Goal: Communication & Community: Answer question/provide support

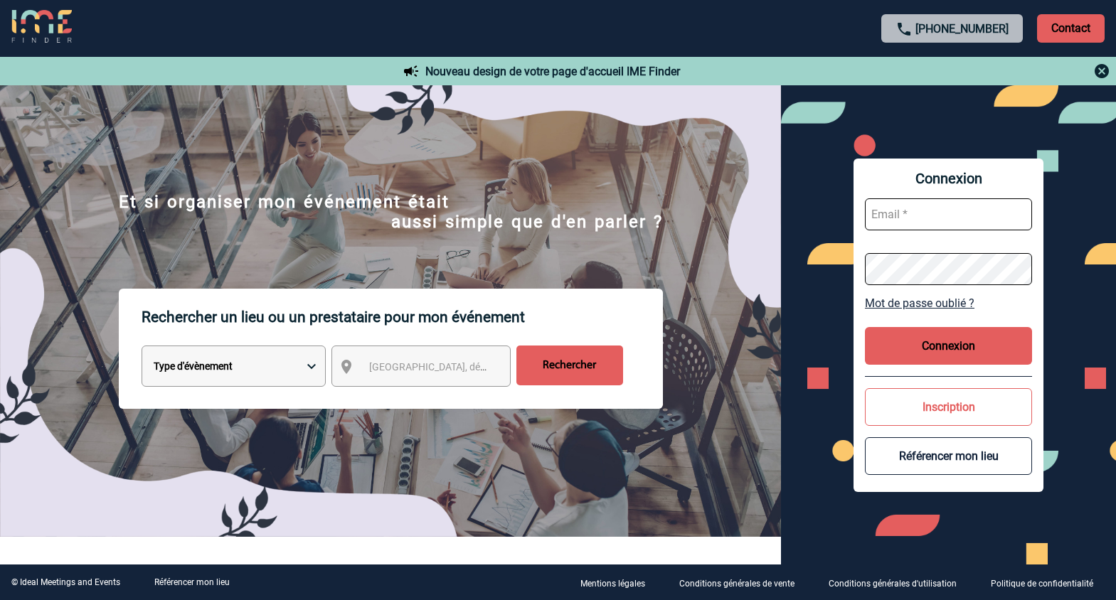
type input "ltrellu@ime-groupe.com"
click at [893, 350] on button "Connexion" at bounding box center [948, 346] width 167 height 38
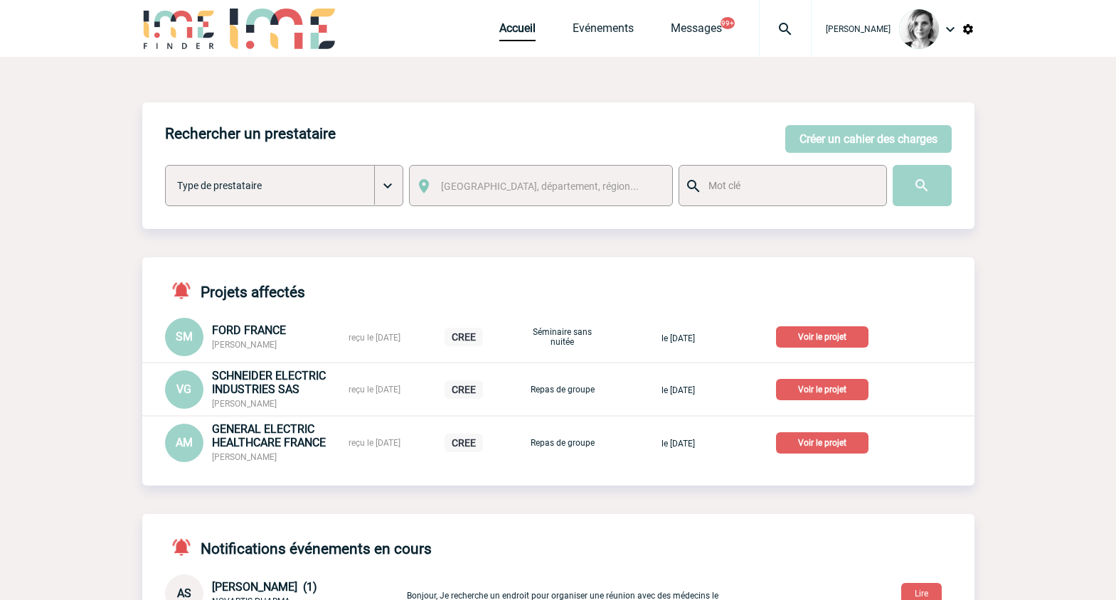
click at [785, 26] on img at bounding box center [784, 29] width 51 height 17
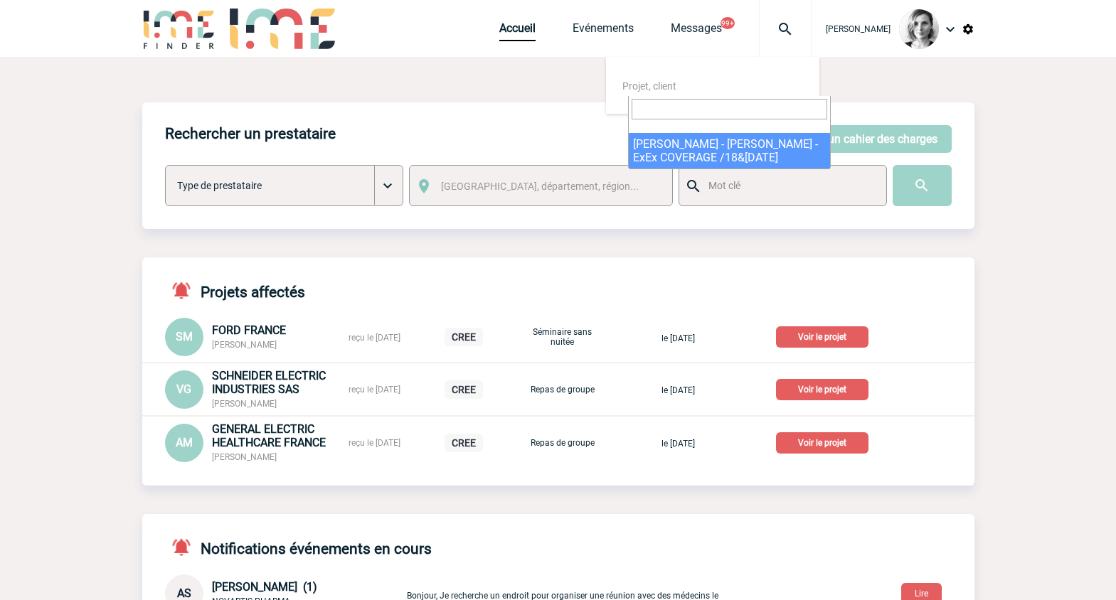
select select "25253"
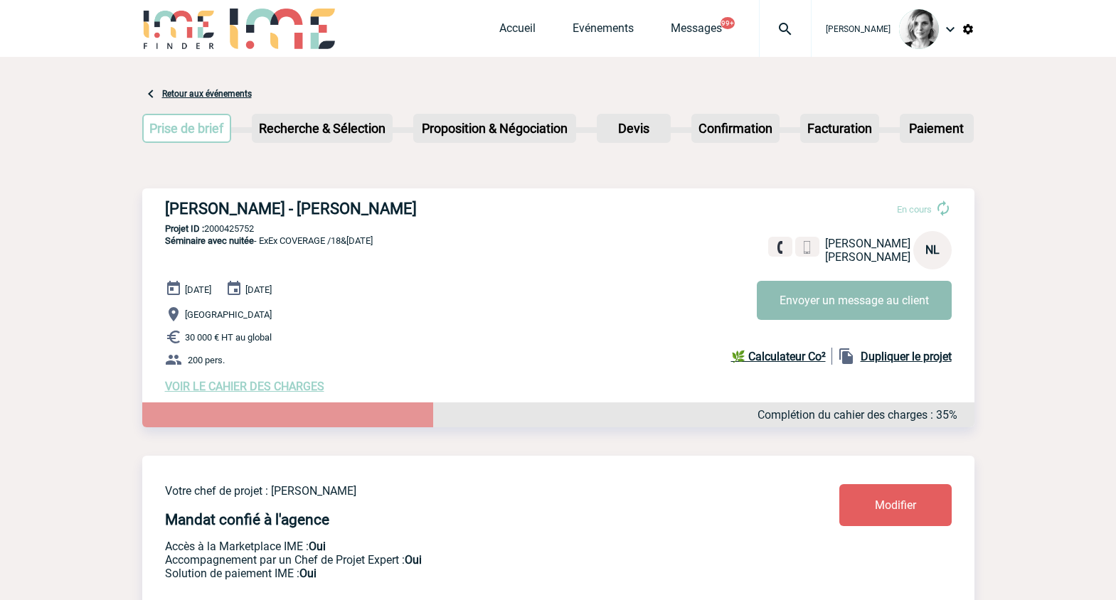
click at [836, 316] on button "Envoyer un message au client" at bounding box center [854, 300] width 195 height 39
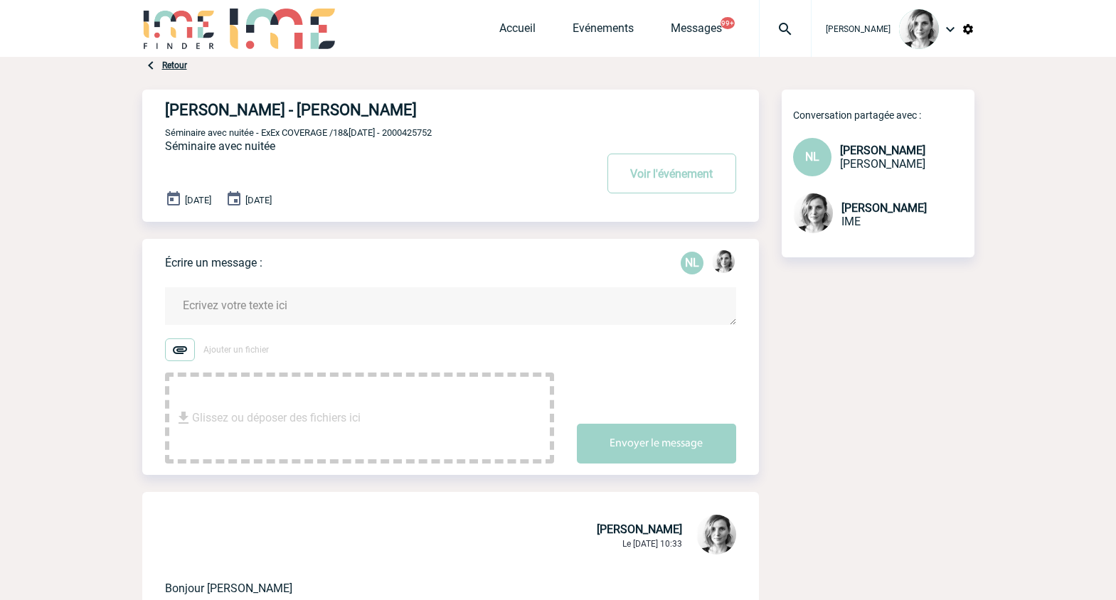
click at [811, 28] on img at bounding box center [784, 29] width 51 height 17
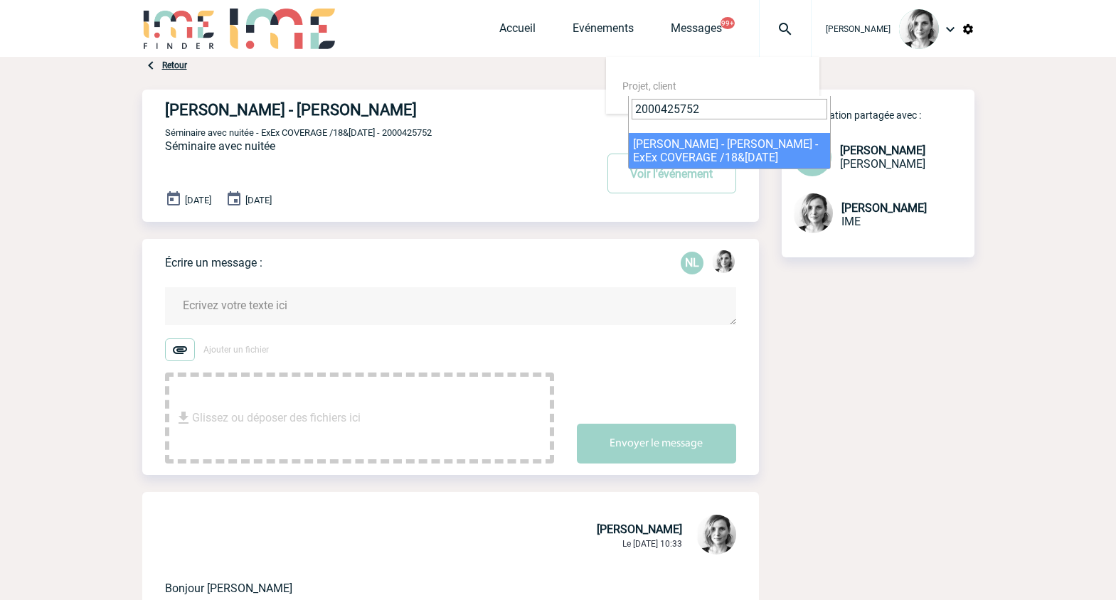
type input "2000425752"
select select "25253"
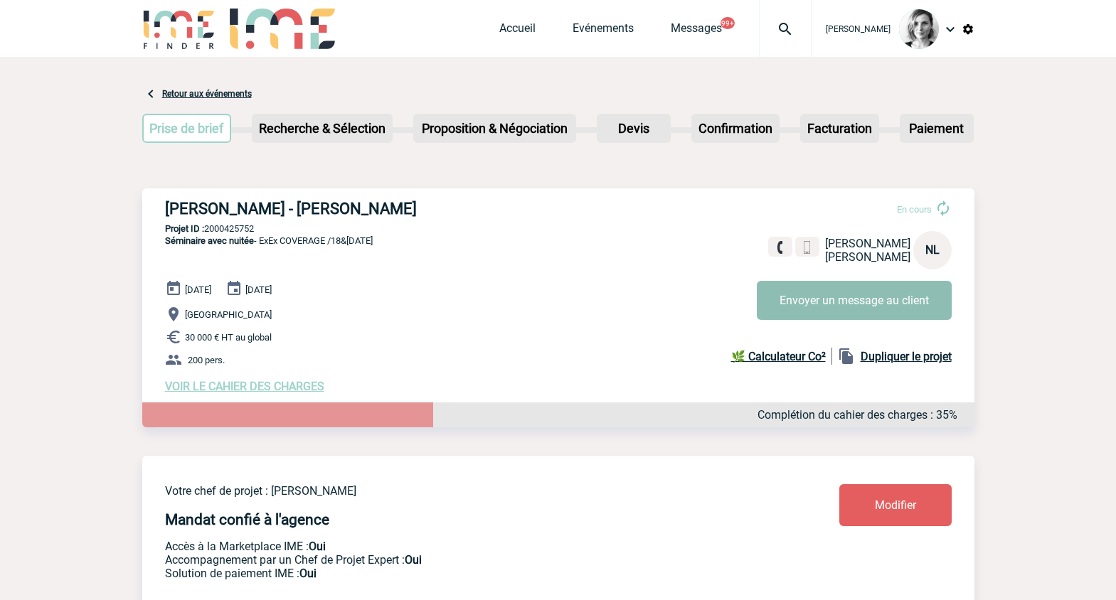
click at [800, 297] on button "Envoyer un message au client" at bounding box center [854, 300] width 195 height 39
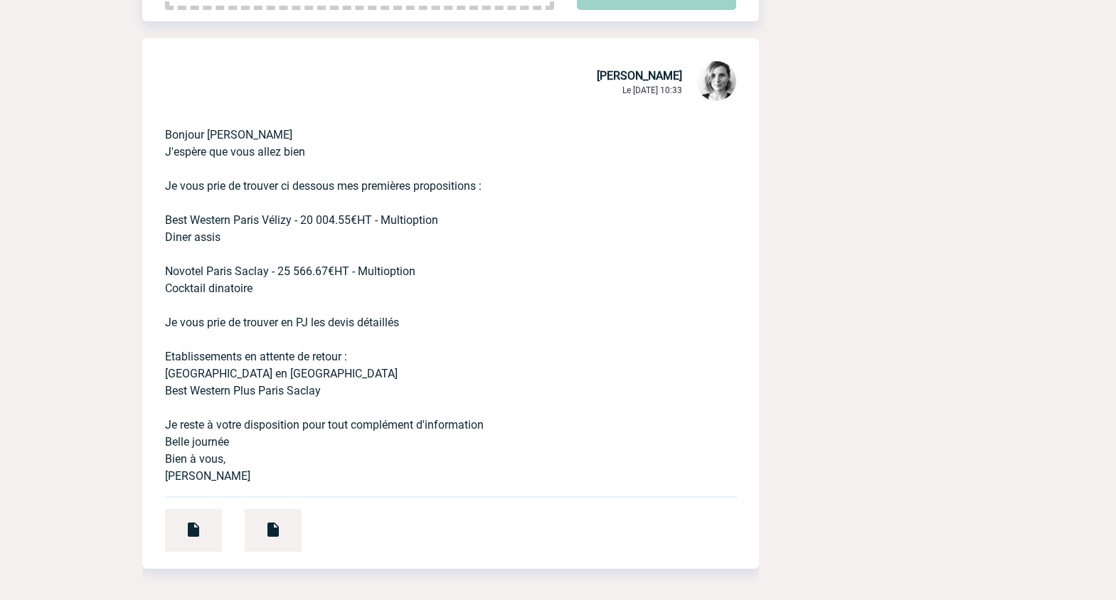
scroll to position [444, 0]
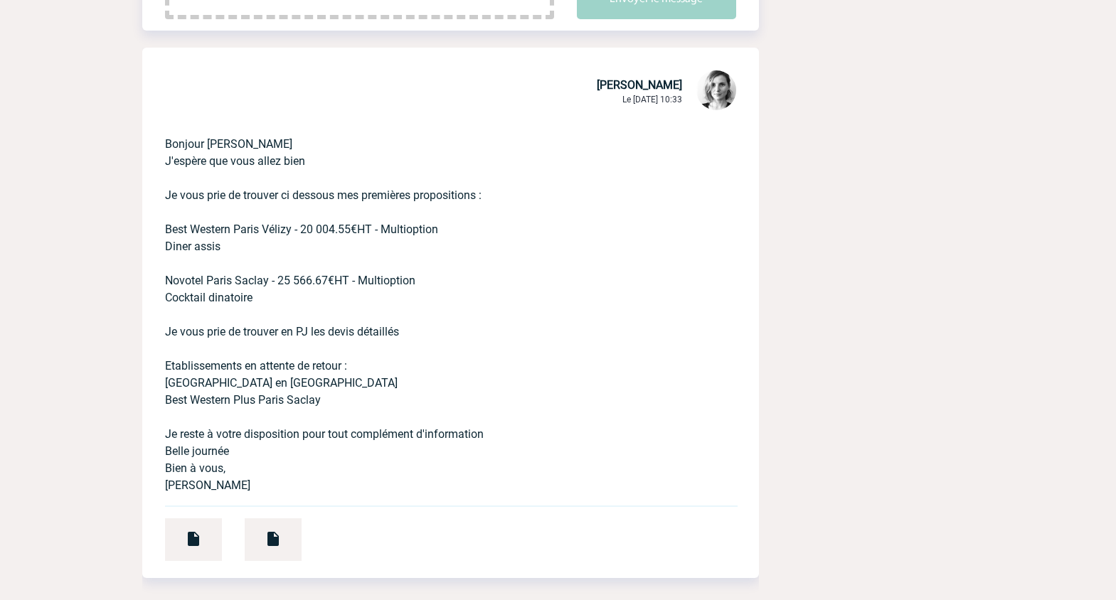
drag, startPoint x: 345, startPoint y: 158, endPoint x: 169, endPoint y: 125, distance: 178.7
click at [169, 125] on p "Bonjour [PERSON_NAME]espère que vous allez bien Je vous prie de trouver ci dess…" at bounding box center [430, 303] width 531 height 381
drag, startPoint x: 164, startPoint y: 149, endPoint x: 329, endPoint y: 174, distance: 167.6
click at [329, 174] on div "Bonjour [PERSON_NAME]espère que vous allez bien Je vous prie de trouver ci dess…" at bounding box center [450, 345] width 616 height 465
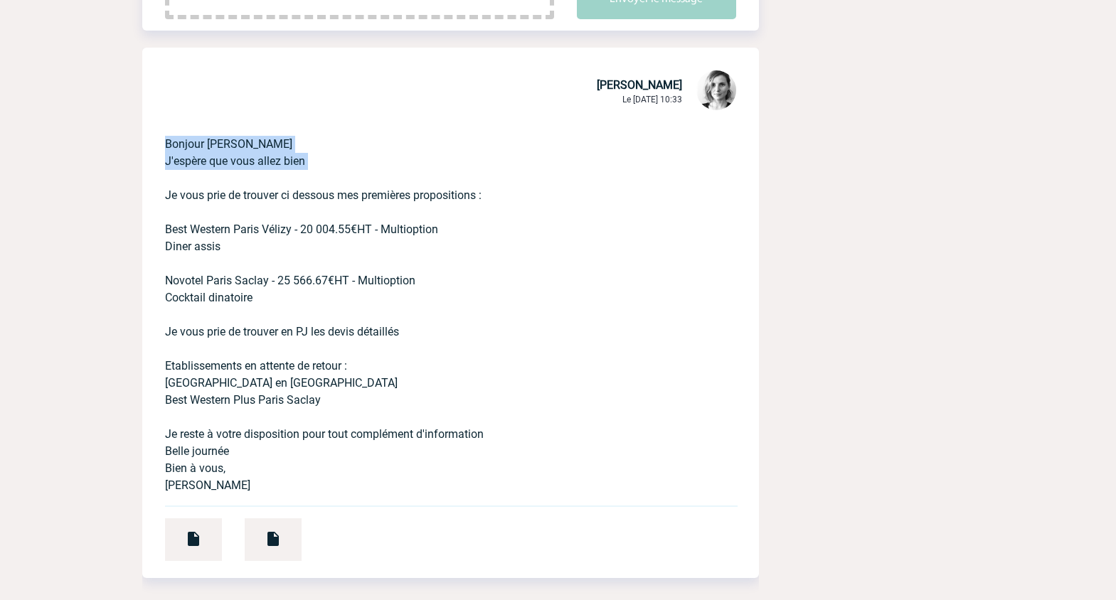
copy p "Bonjour [PERSON_NAME]espère que vous allez bien"
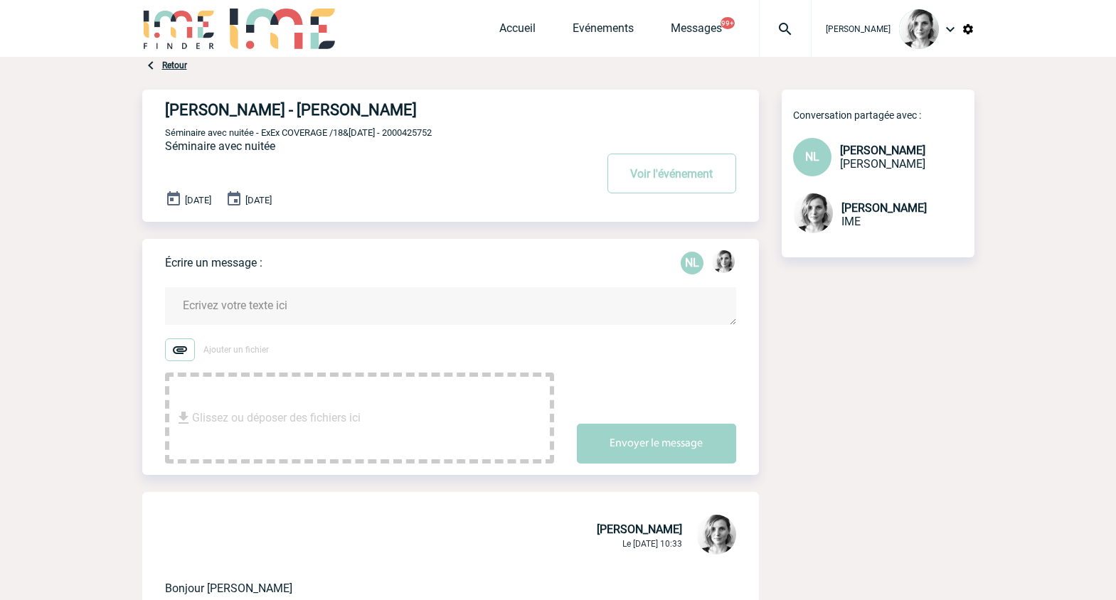
click at [286, 317] on textarea at bounding box center [450, 306] width 571 height 38
paste textarea "Bonjour [PERSON_NAME]espère que vous allez bien"
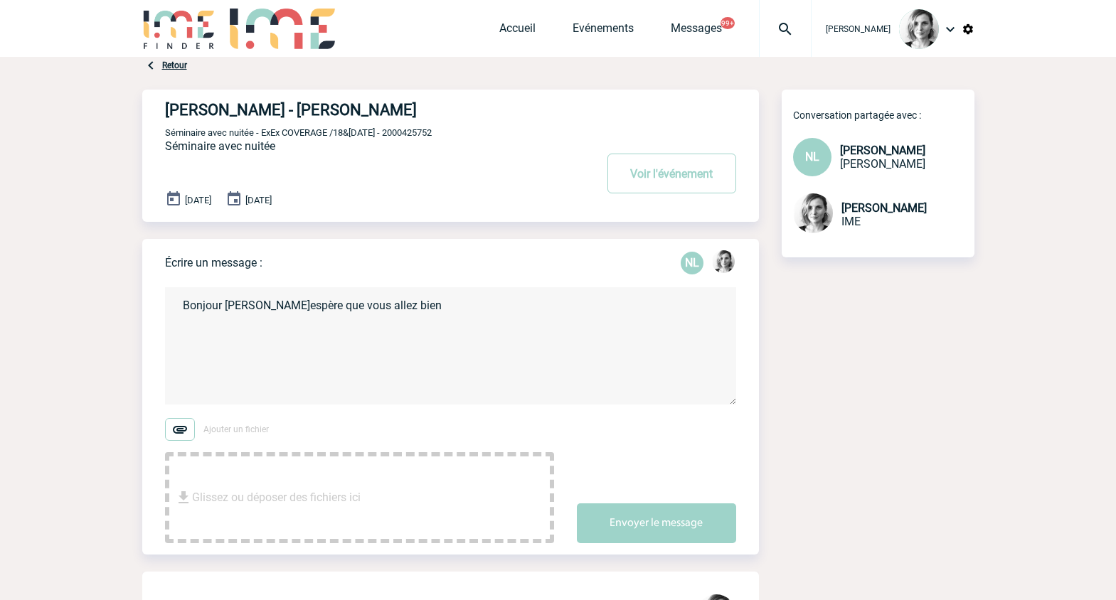
drag, startPoint x: 1042, startPoint y: 362, endPoint x: 302, endPoint y: 362, distance: 739.5
click at [326, 363] on textarea "Bonjour [PERSON_NAME]espère que vous allez bien" at bounding box center [450, 345] width 571 height 117
paste textarea "[GEOGRAPHIC_DATA] en [GEOGRAPHIC_DATA]"
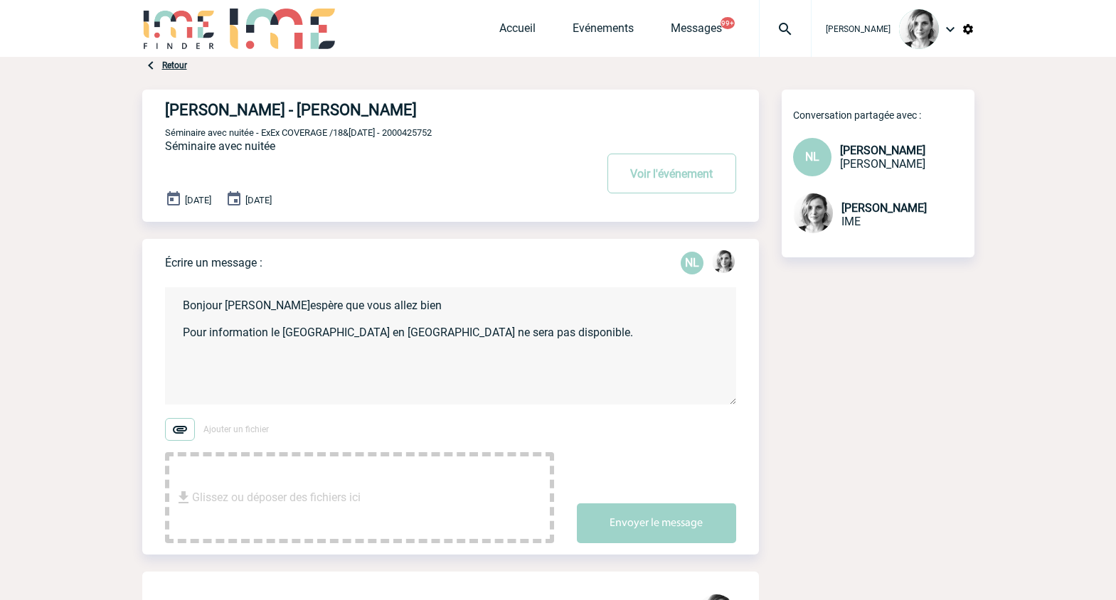
drag, startPoint x: 926, startPoint y: 445, endPoint x: 570, endPoint y: 412, distance: 357.8
click at [607, 357] on textarea "Bonjour [PERSON_NAME]espère que vous allez bien Pour information le [GEOGRAPHIC…" at bounding box center [450, 345] width 571 height 117
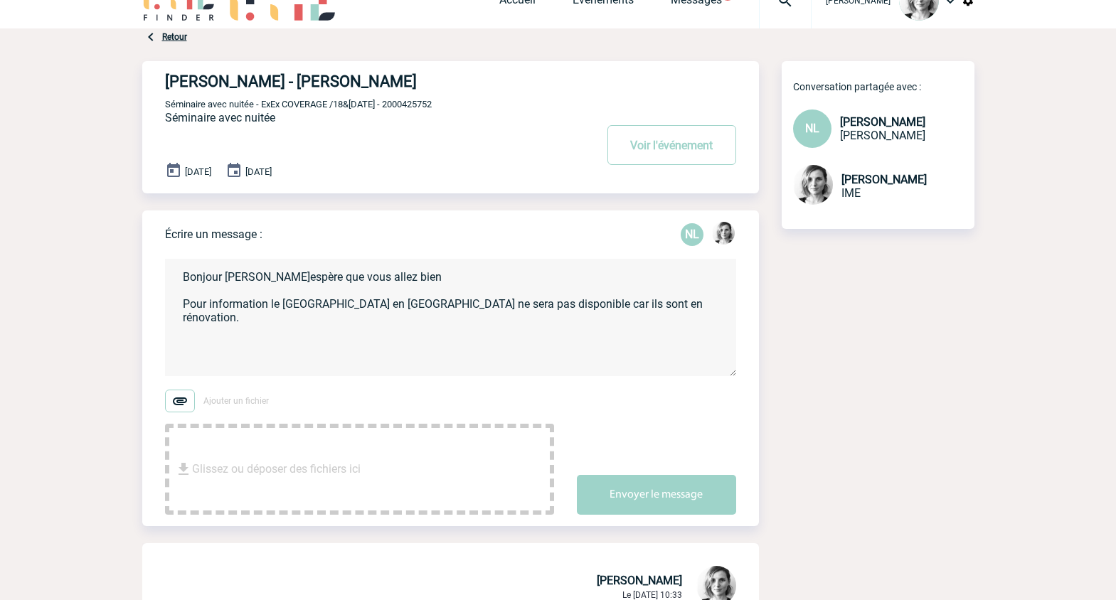
scroll to position [533, 0]
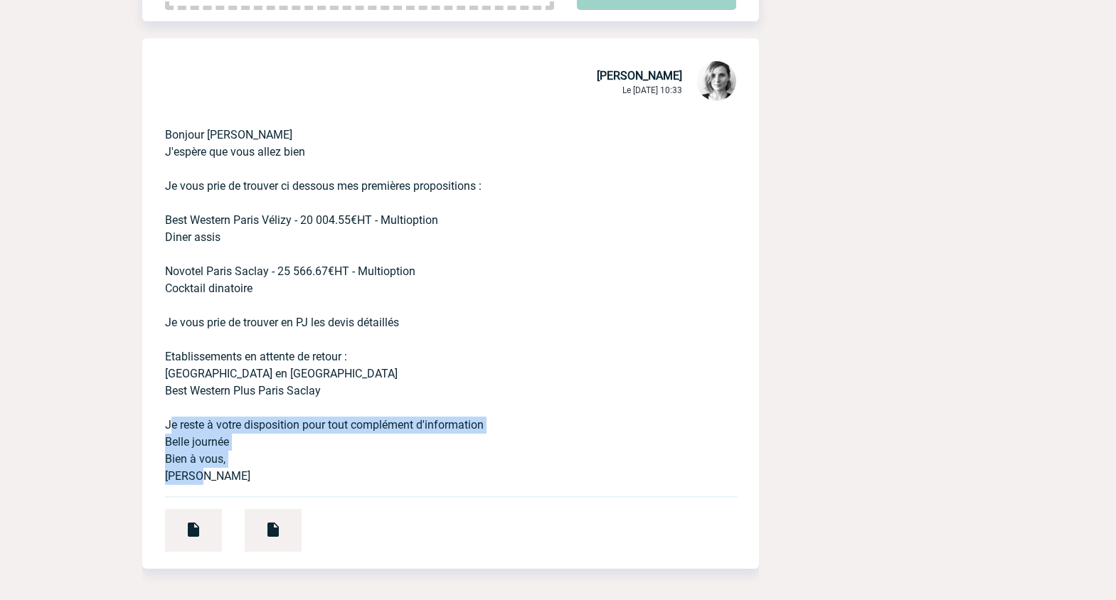
drag, startPoint x: 215, startPoint y: 474, endPoint x: 162, endPoint y: 434, distance: 65.6
click at [162, 434] on div "Bonjour [PERSON_NAME]espère que vous allez bien Je vous prie de trouver ci dess…" at bounding box center [450, 336] width 616 height 465
copy p "Je reste à votre disposition pour tout complément d'information Belle journée B…"
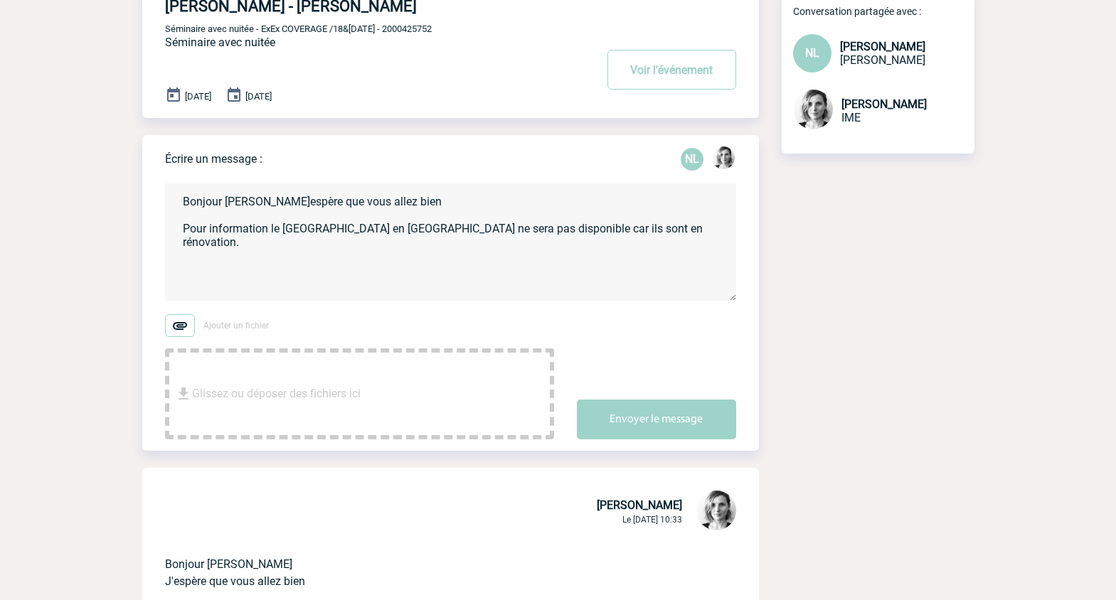
scroll to position [0, 0]
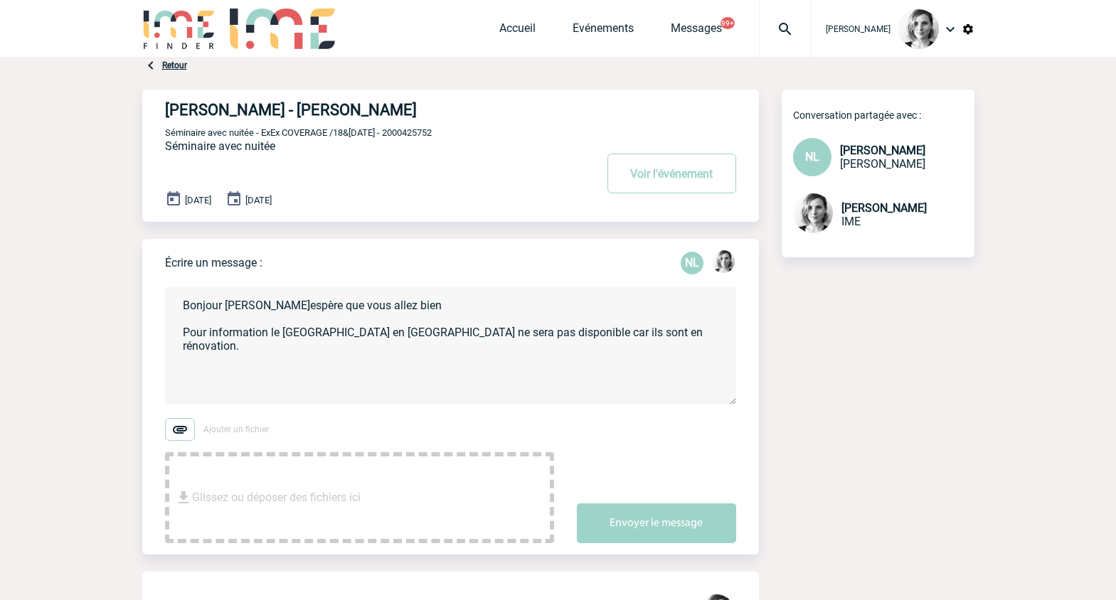
click at [190, 402] on textarea "Bonjour [PERSON_NAME]espère que vous allez bien Pour information le [GEOGRAPHIC…" at bounding box center [450, 345] width 571 height 117
paste textarea "Je reste à votre disposition pour tout complément d'information Belle journée B…"
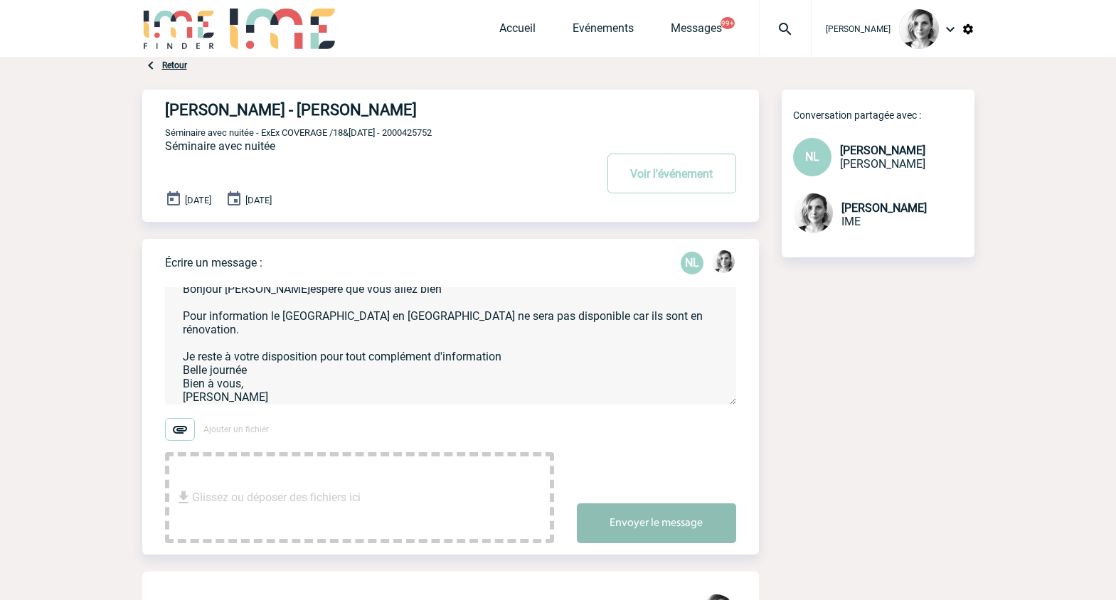
type textarea "Bonjour [PERSON_NAME]espère que vous allez bien Pour information le [GEOGRAPHIC…"
click at [680, 506] on button "Envoyer le message" at bounding box center [656, 523] width 159 height 40
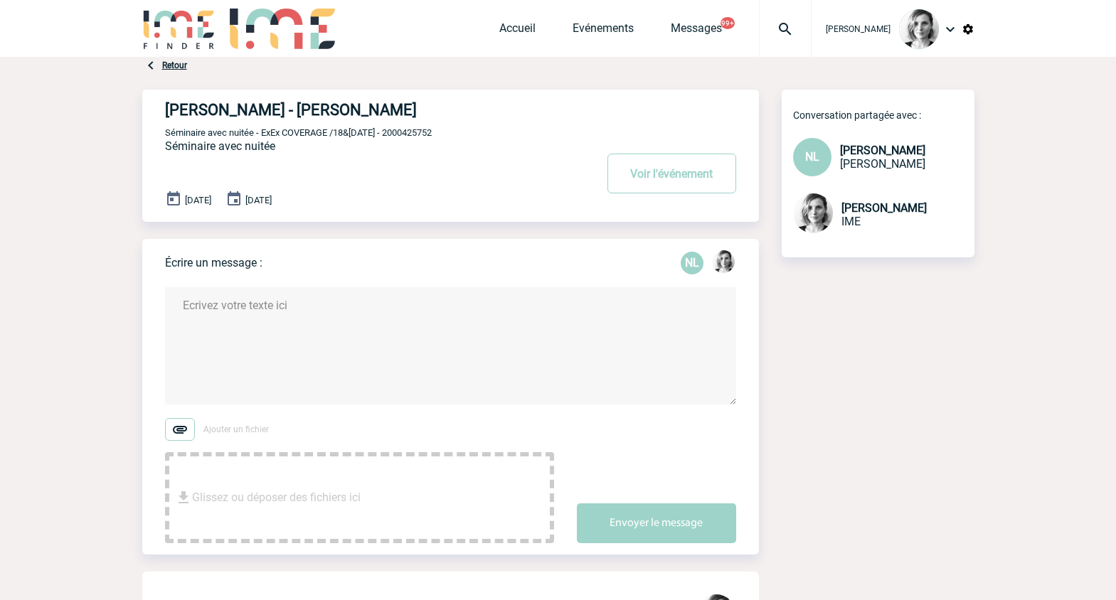
scroll to position [0, 0]
